Goal: Task Accomplishment & Management: Manage account settings

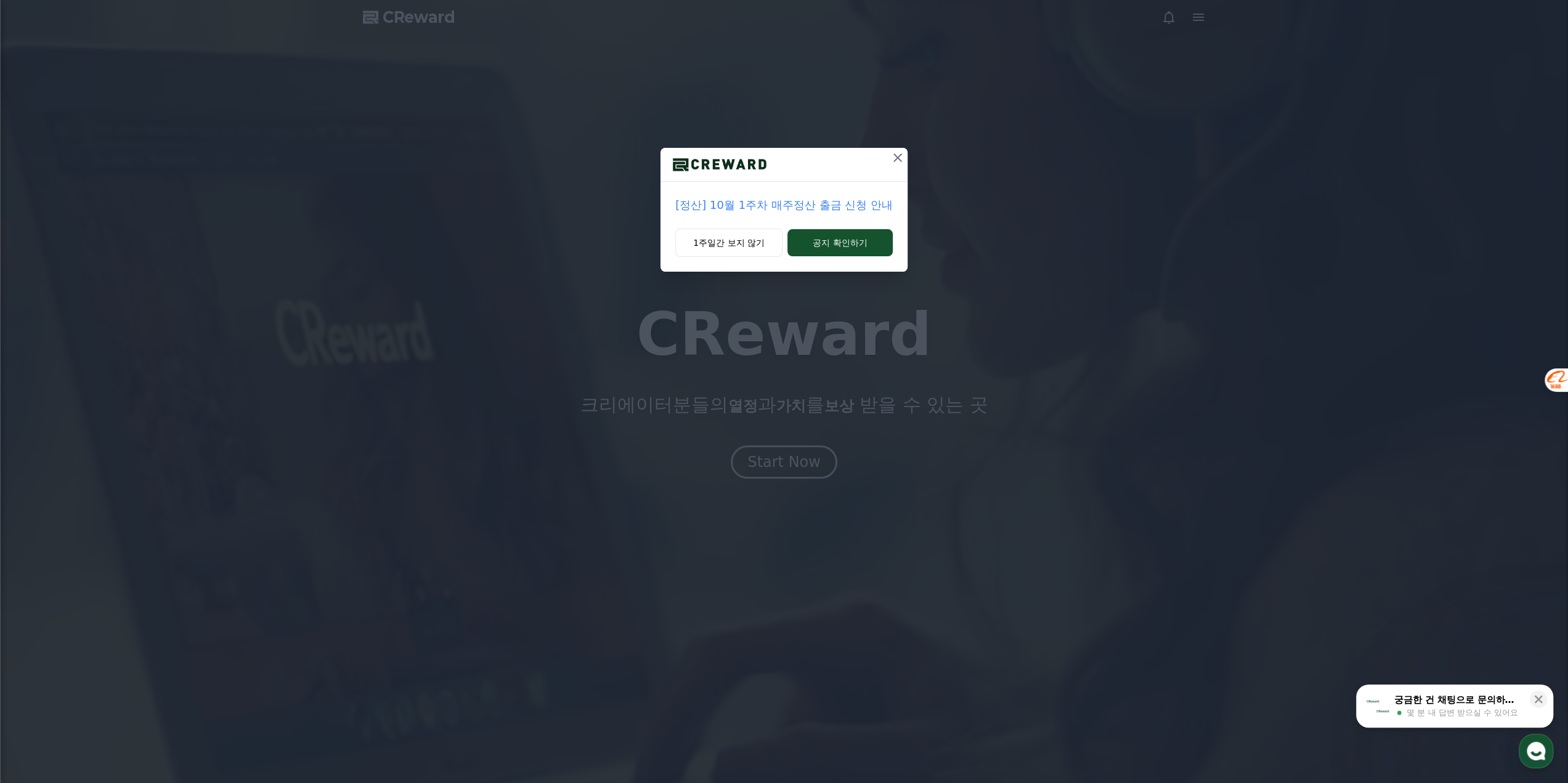
click at [888, 165] on button at bounding box center [897, 158] width 20 height 20
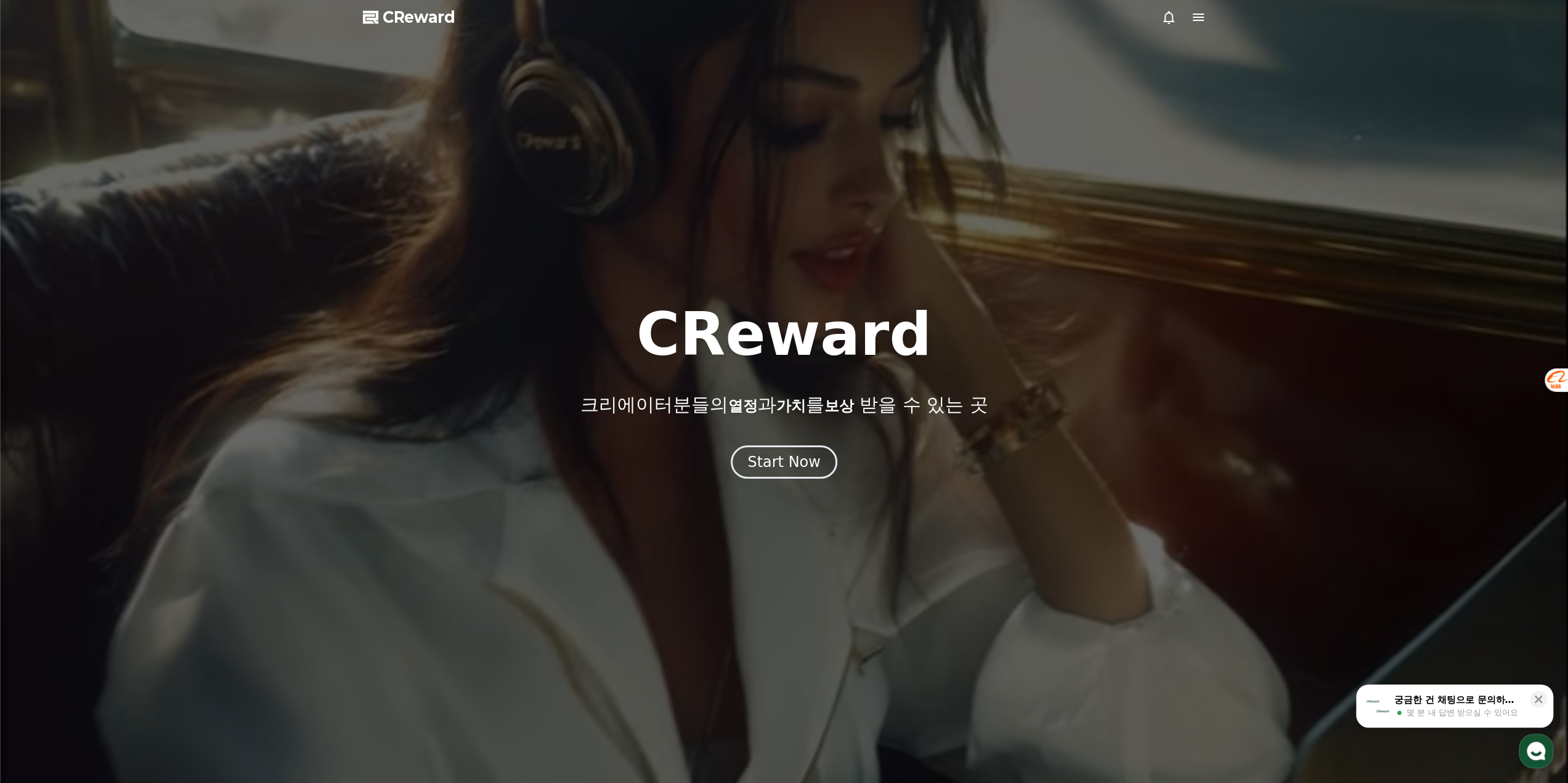
click at [898, 156] on div at bounding box center [784, 392] width 1568 height 783
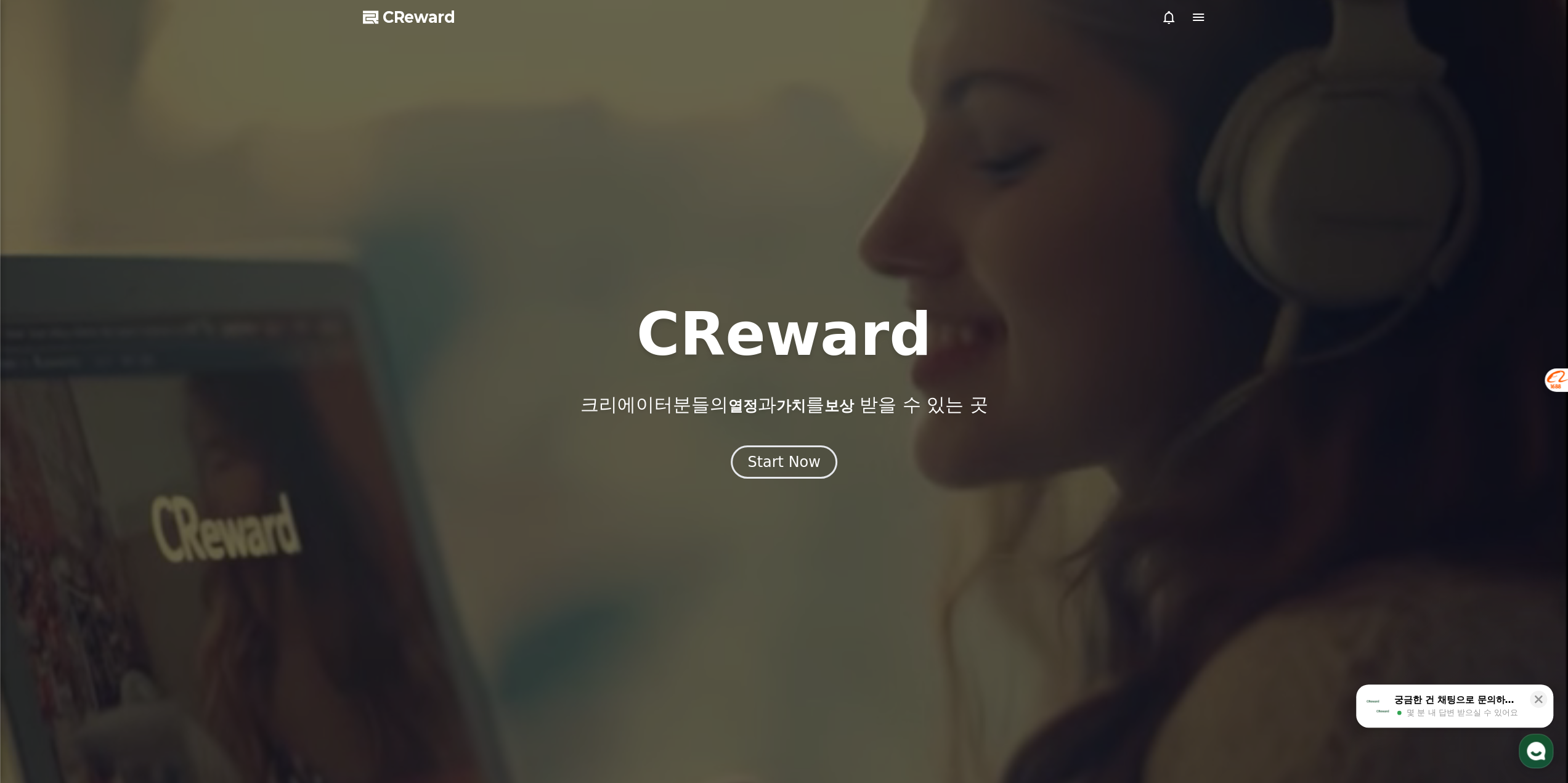
click at [1203, 19] on icon at bounding box center [1198, 17] width 14 height 14
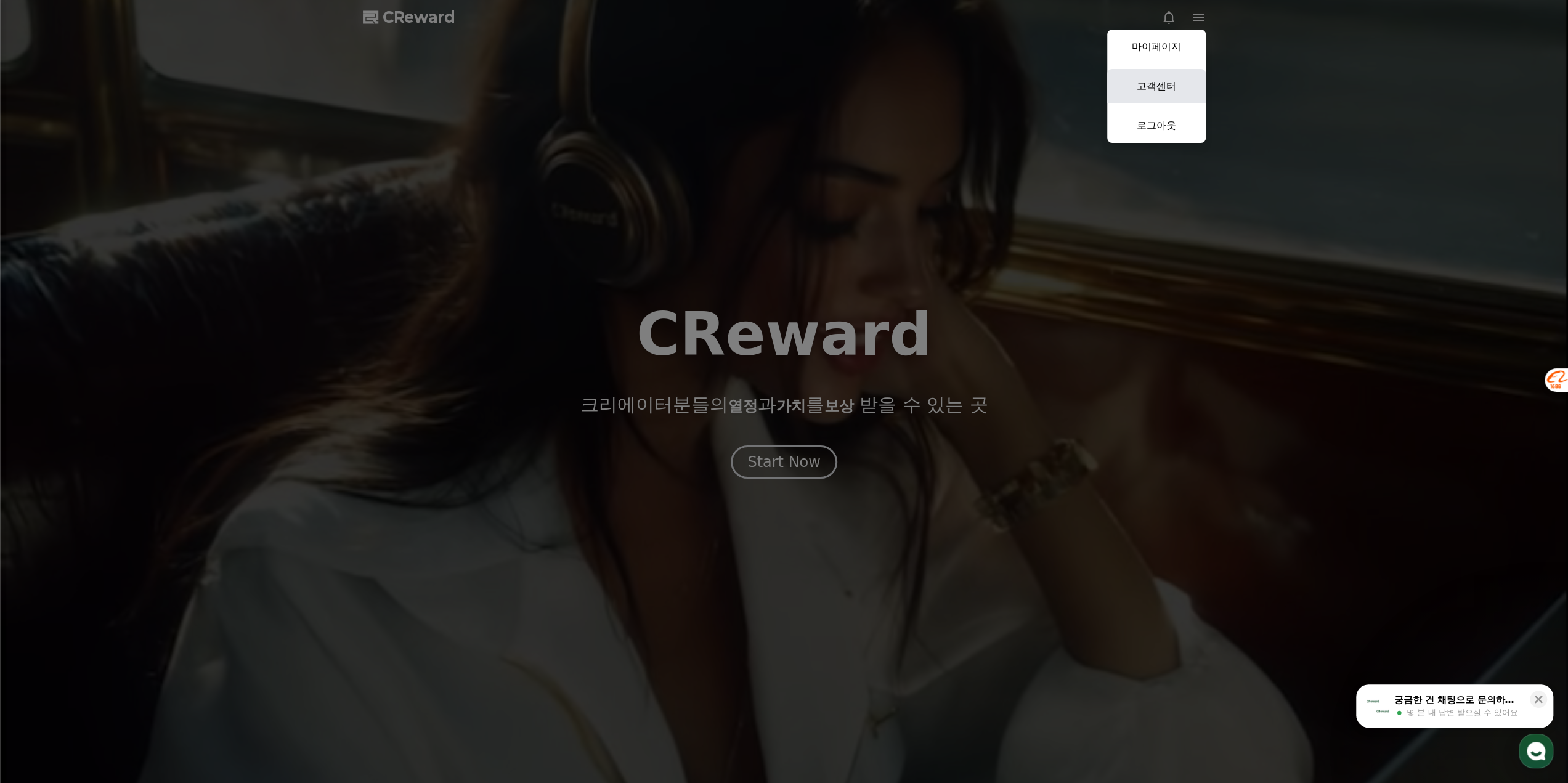
click at [1174, 94] on link "고객센터" at bounding box center [1156, 86] width 99 height 34
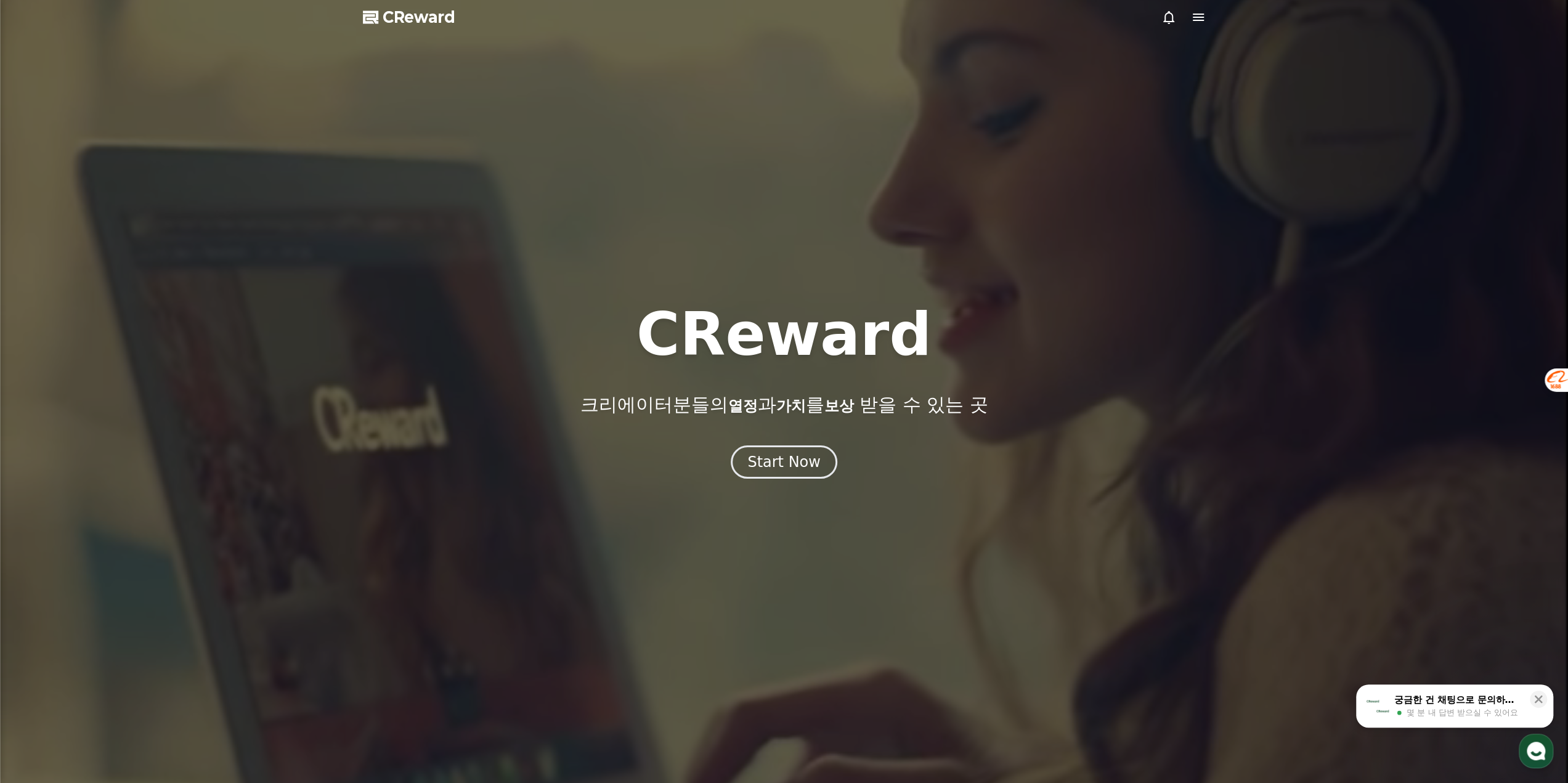
click at [1195, 19] on icon at bounding box center [1198, 17] width 14 height 14
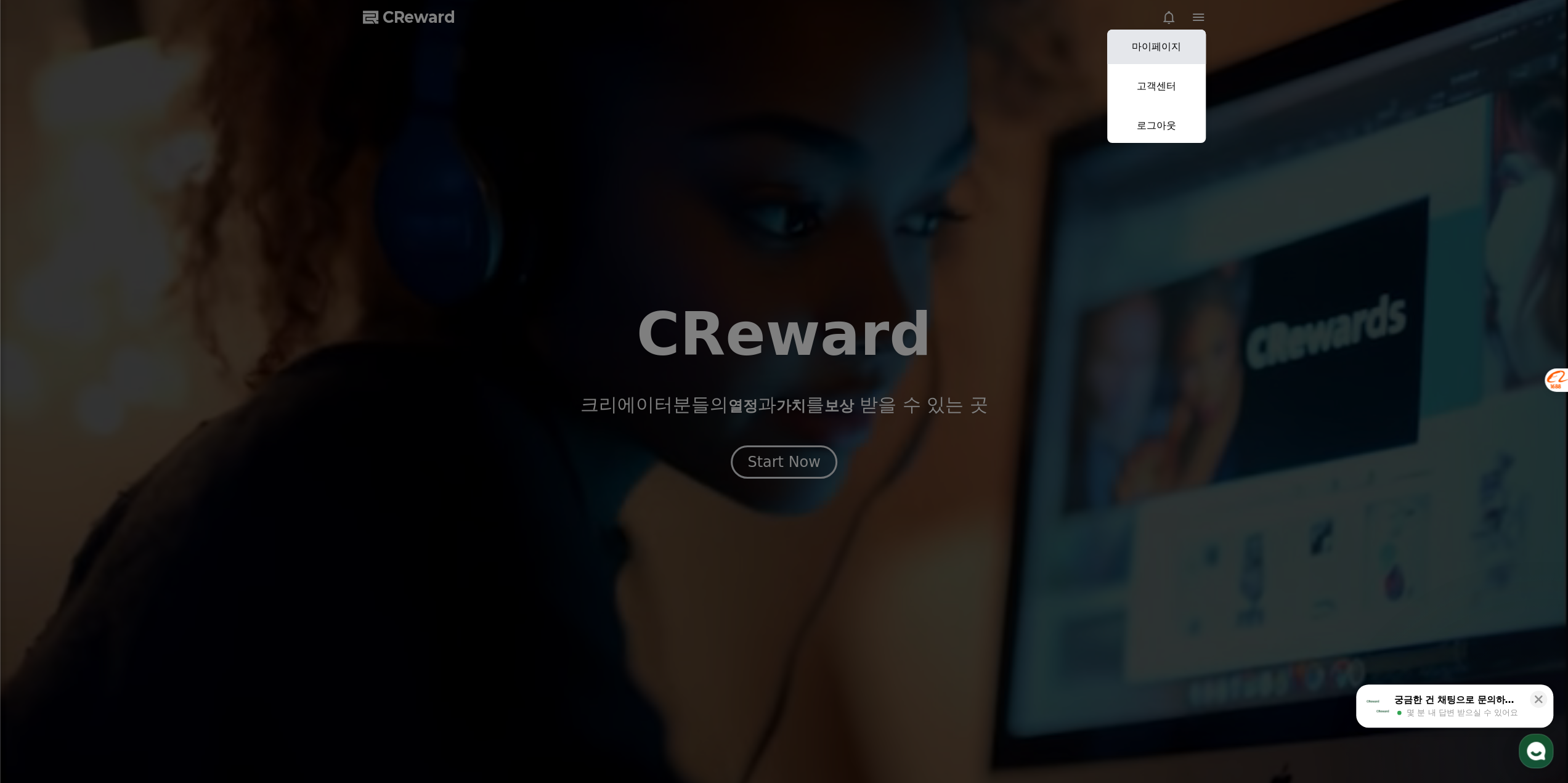
click at [1184, 45] on link "마이페이지" at bounding box center [1156, 47] width 99 height 34
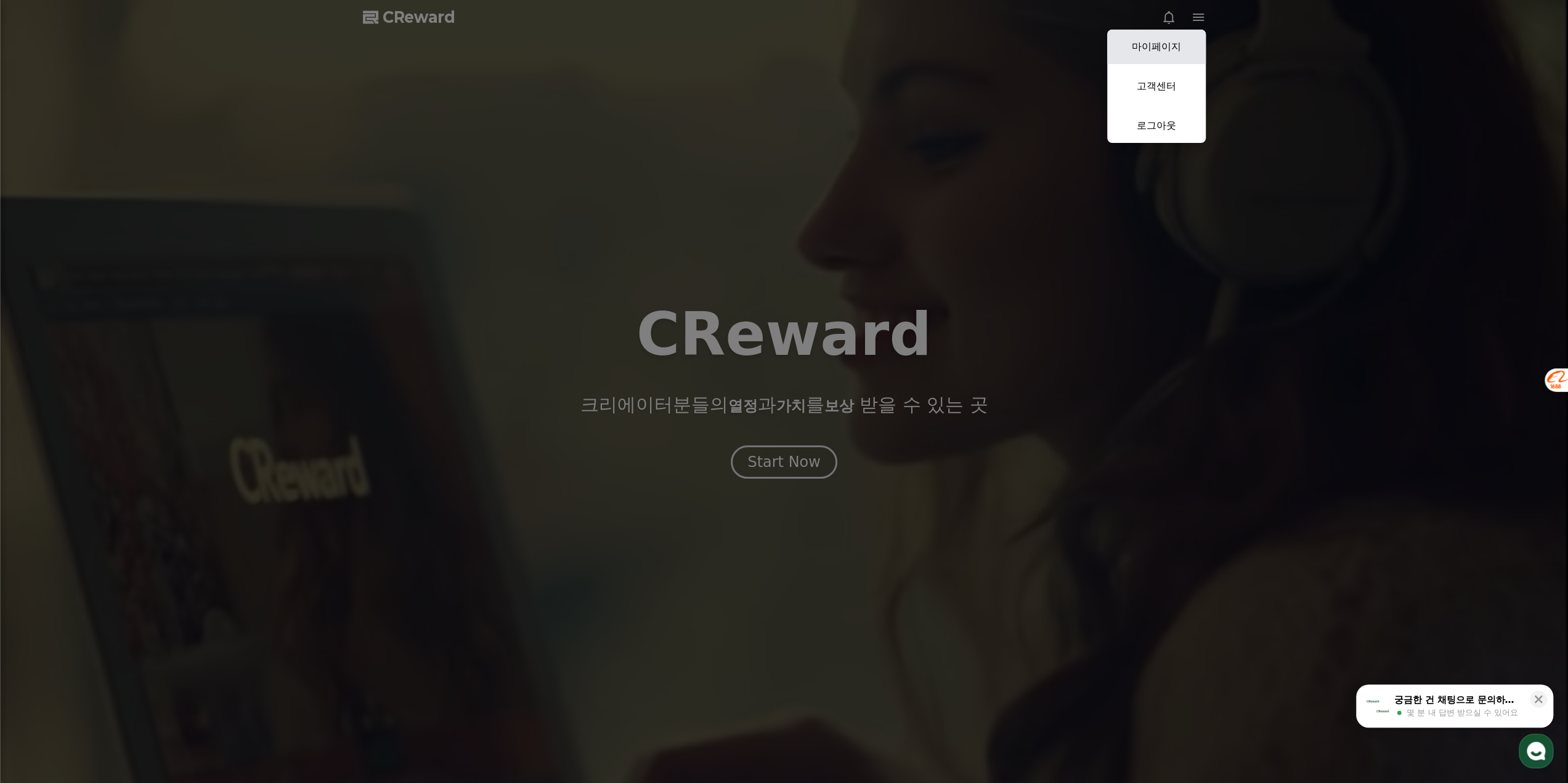
select select "**********"
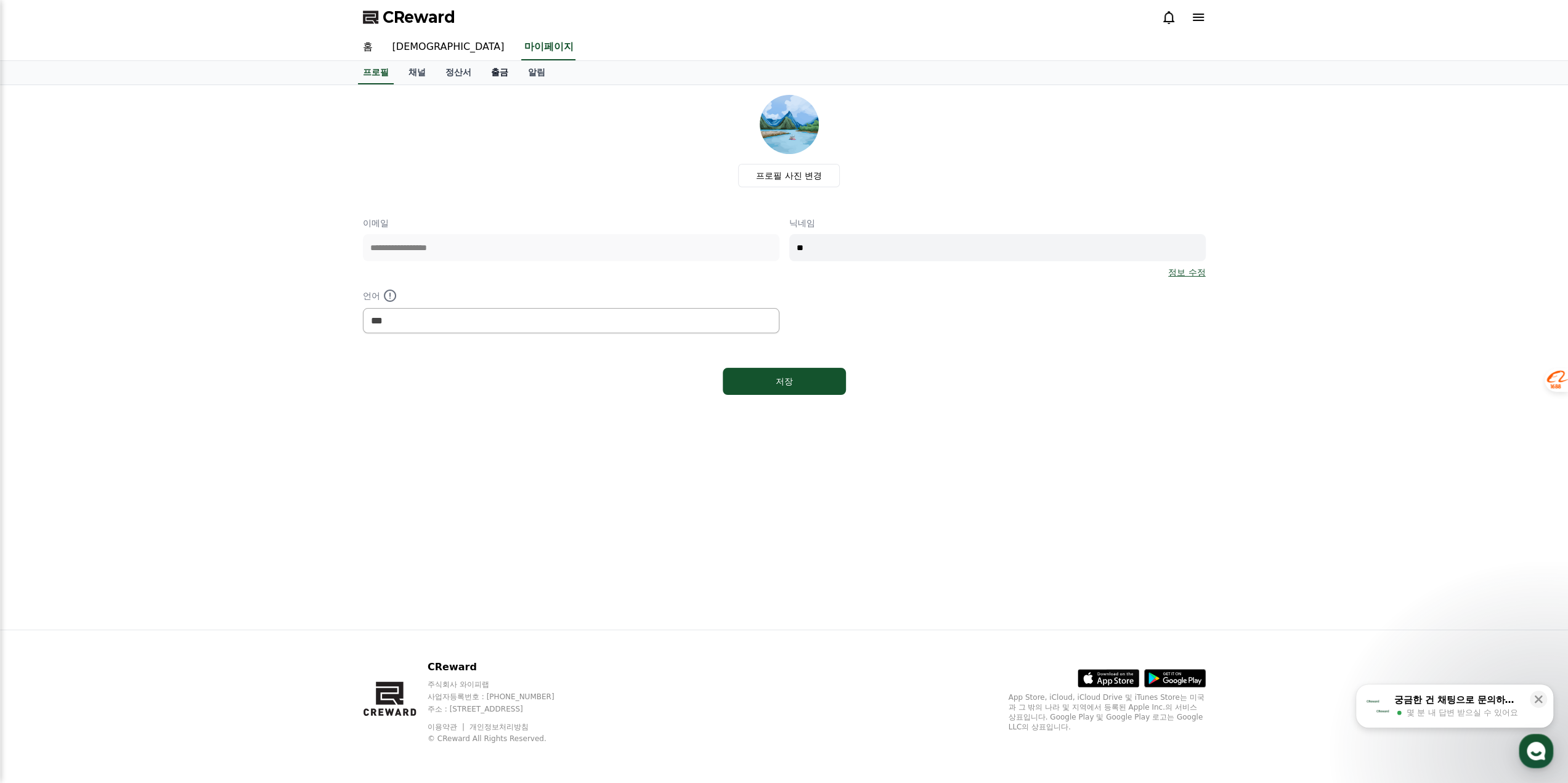
click at [492, 72] on link "출금" at bounding box center [500, 73] width 37 height 23
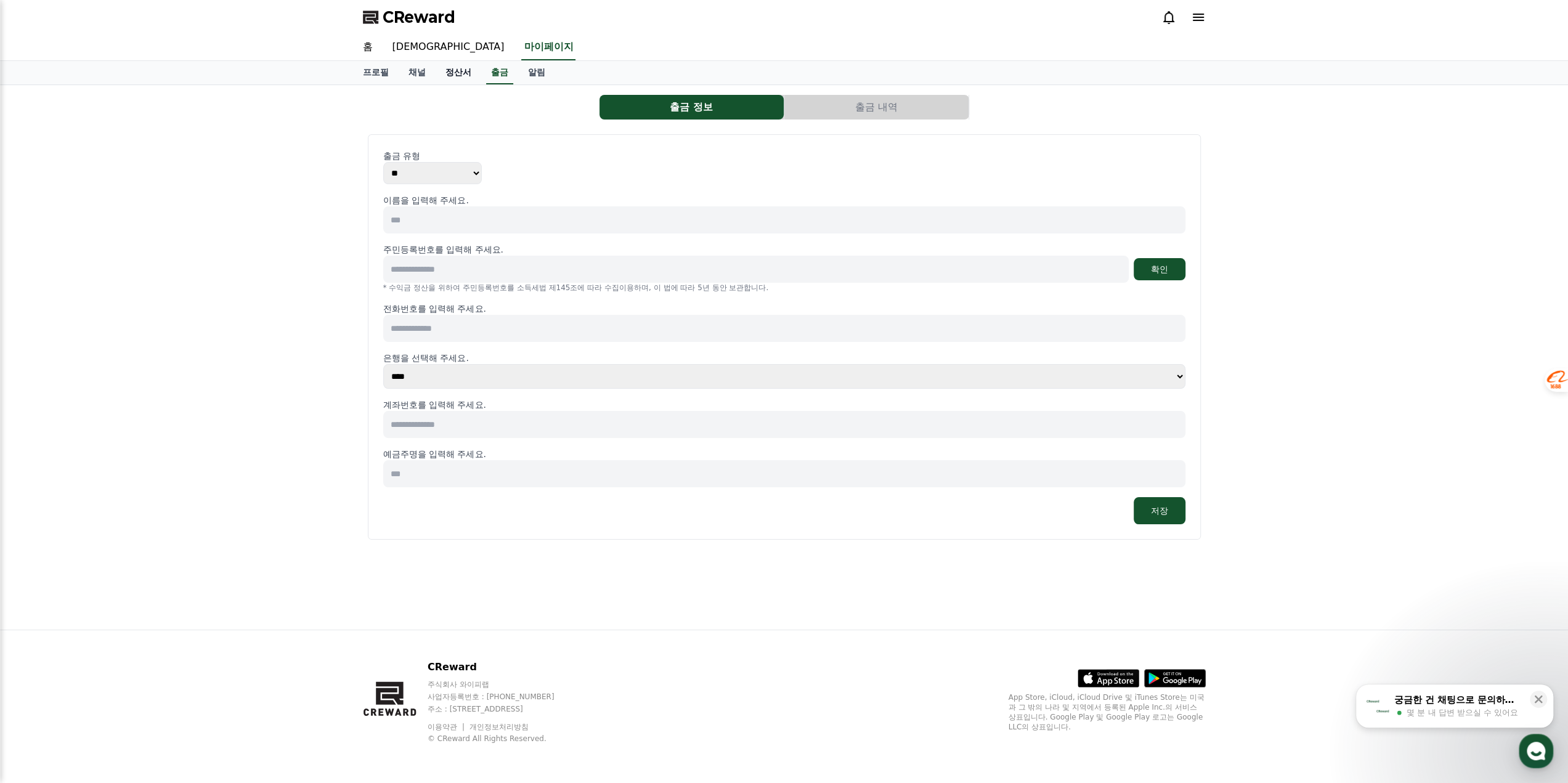
click at [465, 73] on link "정산서" at bounding box center [458, 73] width 45 height 23
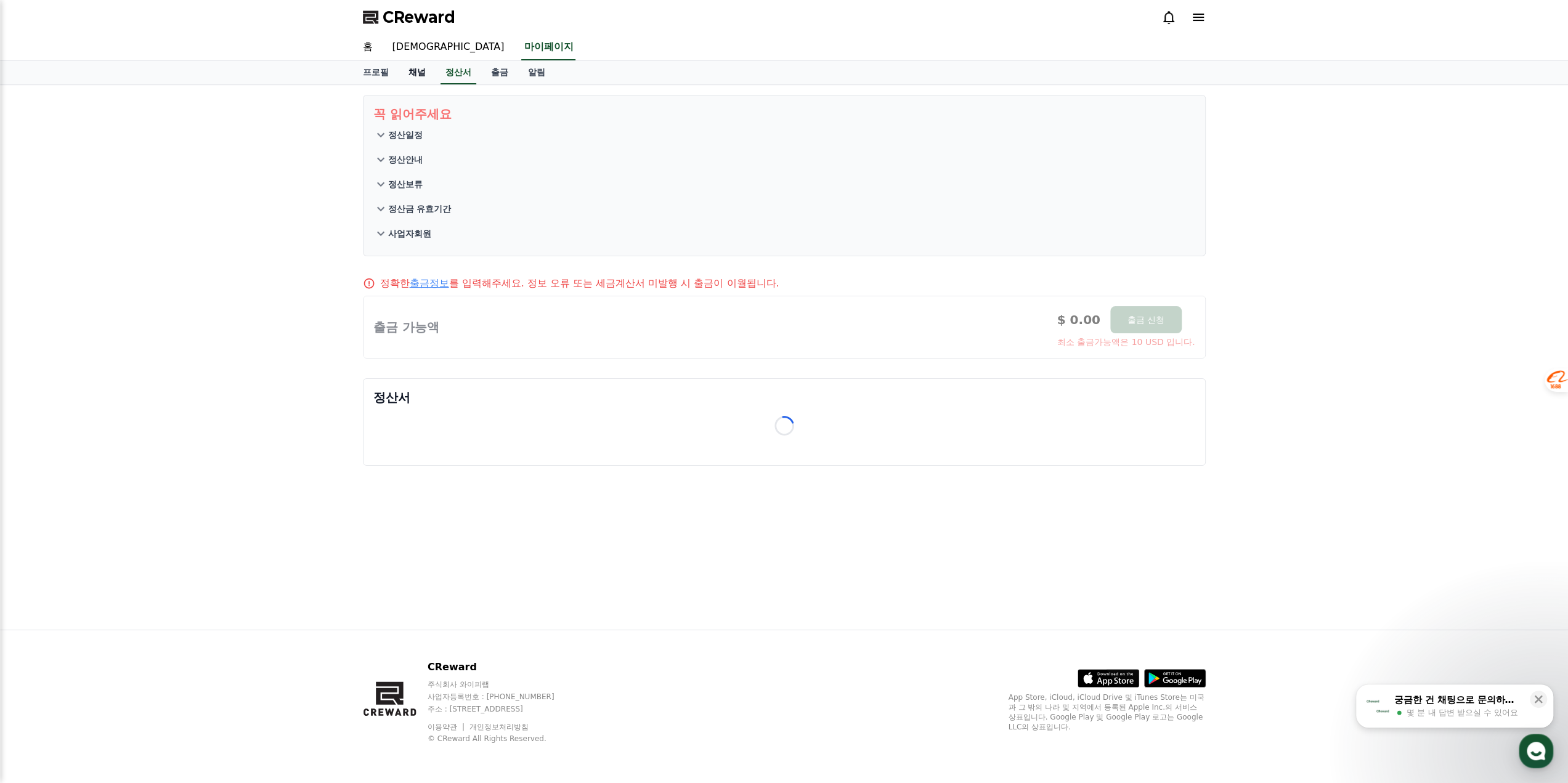
click at [422, 72] on link "채널" at bounding box center [417, 73] width 37 height 23
